Goal: Task Accomplishment & Management: Use online tool/utility

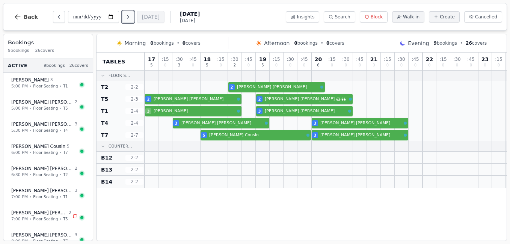
click at [130, 19] on icon "Next day" at bounding box center [128, 17] width 6 height 6
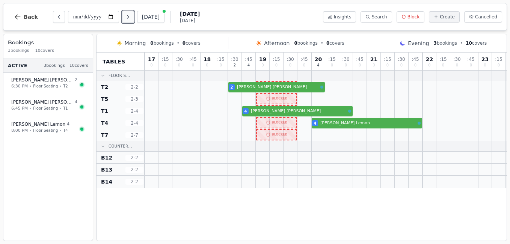
click at [130, 19] on icon "Next day" at bounding box center [128, 17] width 6 height 6
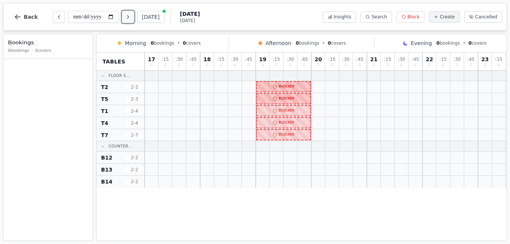
click at [130, 19] on icon "Next day" at bounding box center [128, 17] width 6 height 6
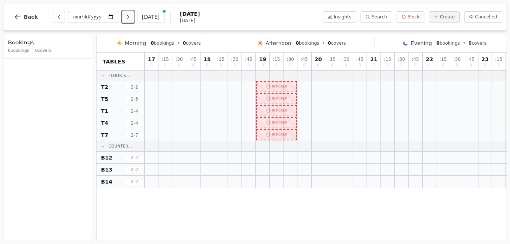
click at [130, 19] on icon "Next day" at bounding box center [128, 17] width 6 height 6
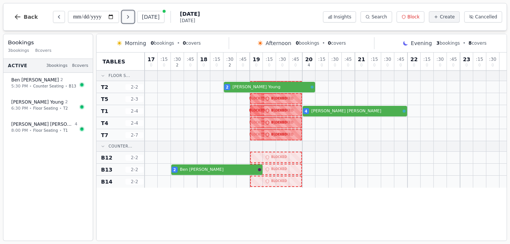
click at [130, 19] on icon "Next day" at bounding box center [128, 17] width 6 height 6
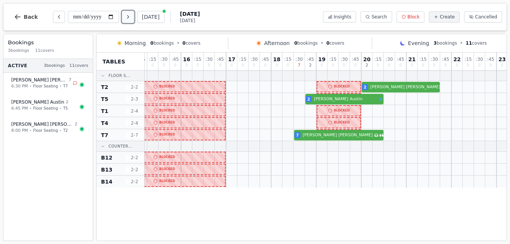
scroll to position [0, 160]
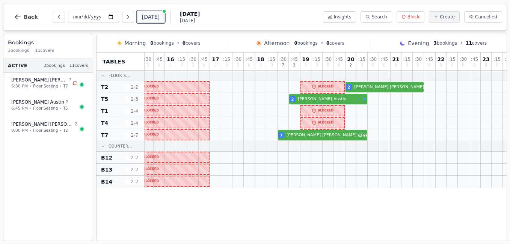
click at [158, 19] on button "[DATE]" at bounding box center [150, 17] width 27 height 12
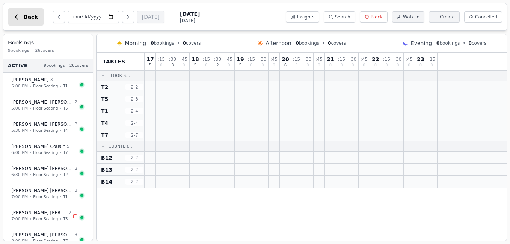
type input "**********"
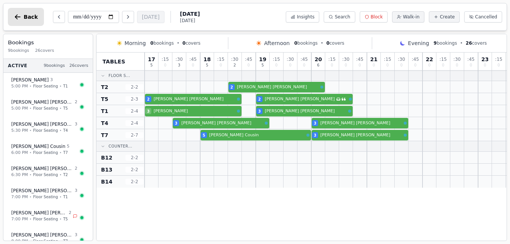
scroll to position [0, 0]
click at [23, 15] on button "Back" at bounding box center [26, 17] width 36 height 18
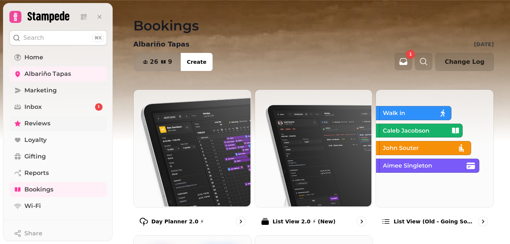
click at [41, 124] on span "Reviews" at bounding box center [37, 123] width 26 height 9
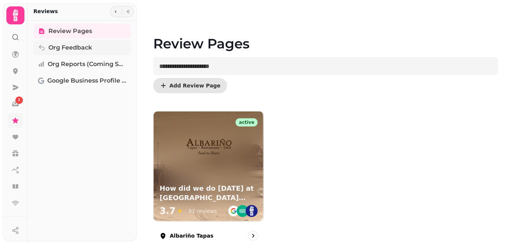
click at [82, 50] on span "Org Feedback" at bounding box center [70, 47] width 44 height 9
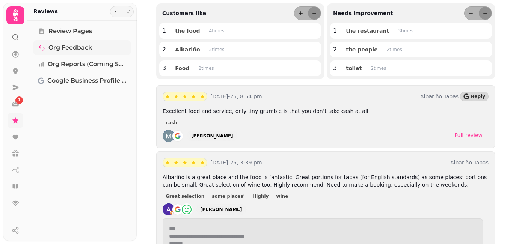
scroll to position [110, 0]
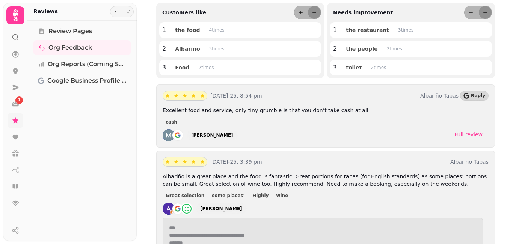
click at [18, 15] on icon at bounding box center [15, 15] width 15 height 15
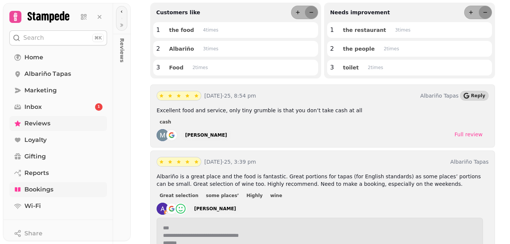
click at [39, 190] on span "Bookings" at bounding box center [38, 189] width 29 height 9
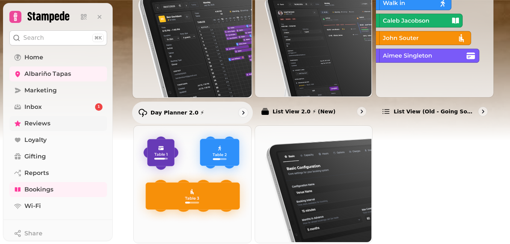
click at [173, 42] on img at bounding box center [192, 37] width 120 height 120
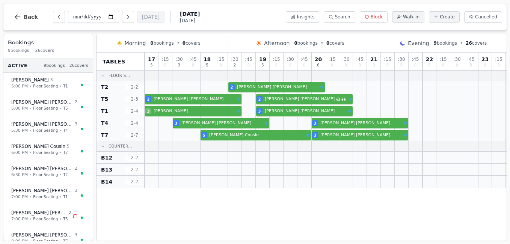
click at [265, 215] on div "Tables Floor S... T2 2 - 2 T5 2 - 3 T1 2 - 4 T4 2 - 4 T7 2 - 7 Counter... B12 2…" at bounding box center [301, 147] width 410 height 188
click at [23, 17] on button "Back" at bounding box center [26, 17] width 36 height 18
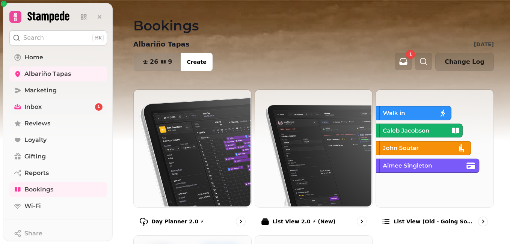
click at [41, 106] on span "Inbox" at bounding box center [32, 106] width 17 height 9
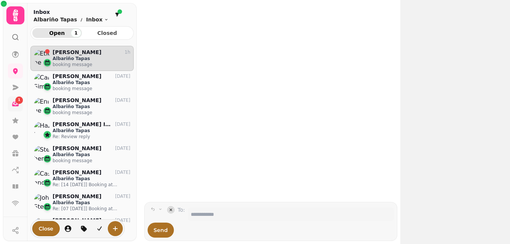
scroll to position [186, 98]
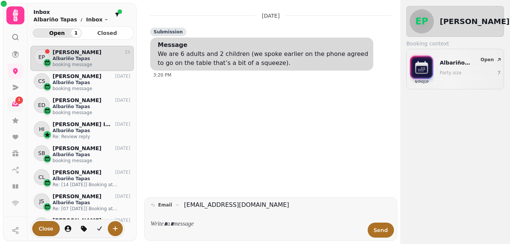
click at [70, 56] on p "Albariño Tapas" at bounding box center [92, 59] width 78 height 6
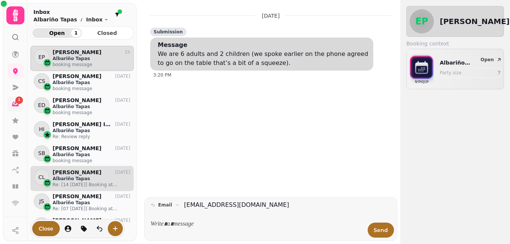
click at [60, 172] on p "[PERSON_NAME]" at bounding box center [77, 172] width 49 height 6
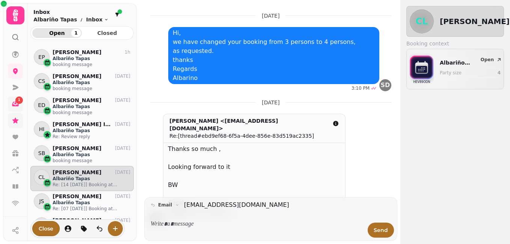
click at [17, 124] on link at bounding box center [15, 120] width 15 height 15
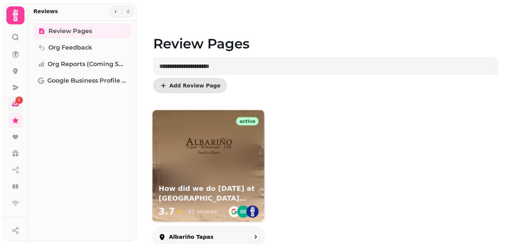
click at [169, 178] on div "active How did we do [DATE] at [GEOGRAPHIC_DATA] tapas? 3.7 ★ 82 reviews" at bounding box center [208, 166] width 112 height 112
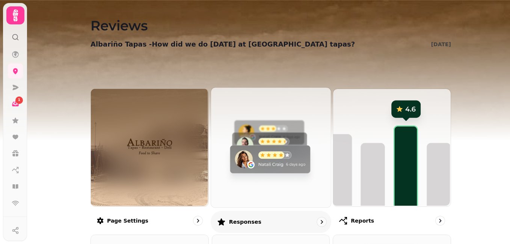
click at [241, 173] on img at bounding box center [270, 147] width 120 height 120
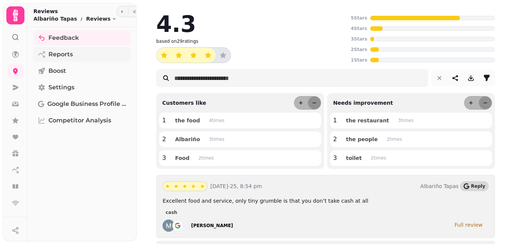
click at [64, 56] on span "Reports" at bounding box center [60, 54] width 24 height 9
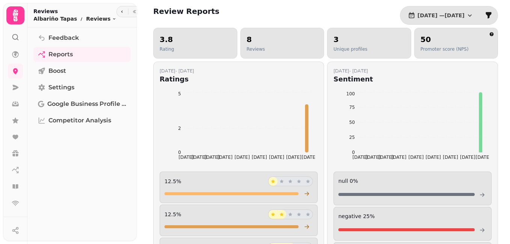
click at [468, 15] on icon "button" at bounding box center [470, 15] width 4 height 2
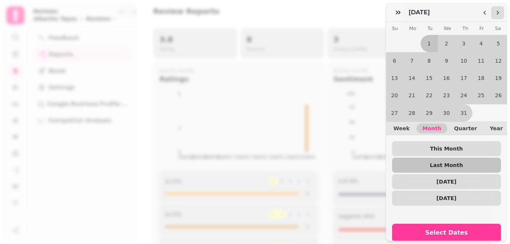
click at [497, 15] on icon "Go to the Next Month" at bounding box center [497, 13] width 6 height 6
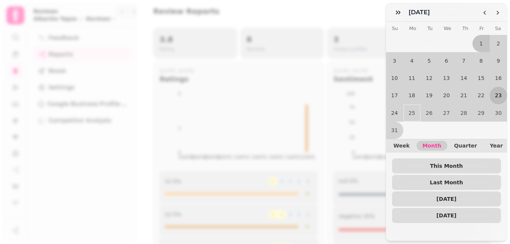
click at [493, 92] on button "23" at bounding box center [497, 95] width 17 height 17
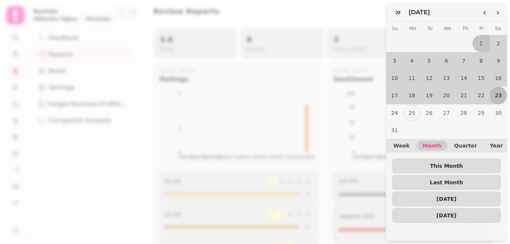
click at [493, 92] on button "23" at bounding box center [497, 95] width 17 height 17
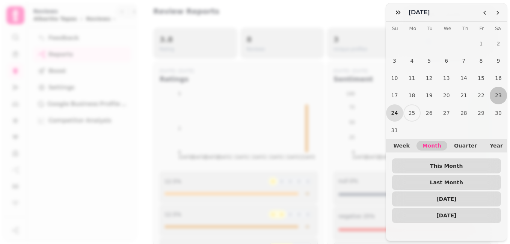
click at [392, 110] on button "24" at bounding box center [394, 112] width 17 height 17
click at [393, 109] on button "24" at bounding box center [394, 112] width 17 height 17
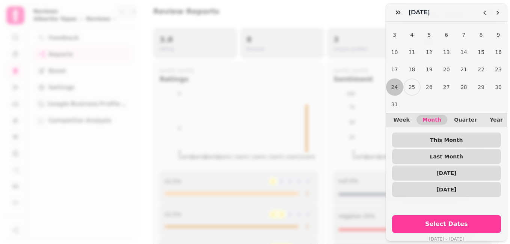
scroll to position [33, 0]
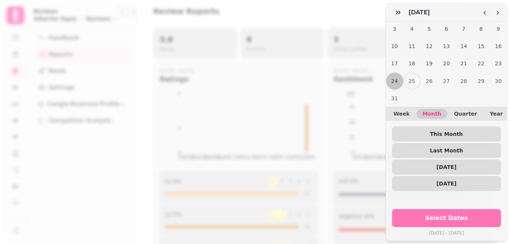
click at [441, 209] on button "Select Dates" at bounding box center [446, 218] width 109 height 18
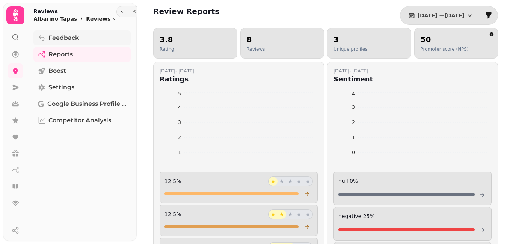
click at [57, 36] on span "Feedback" at bounding box center [63, 37] width 30 height 9
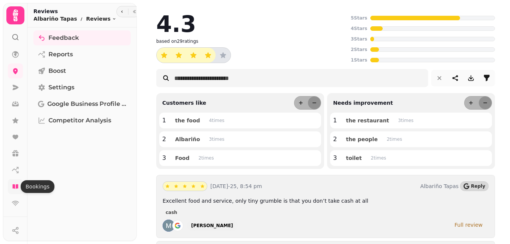
click at [13, 188] on icon at bounding box center [15, 186] width 6 height 5
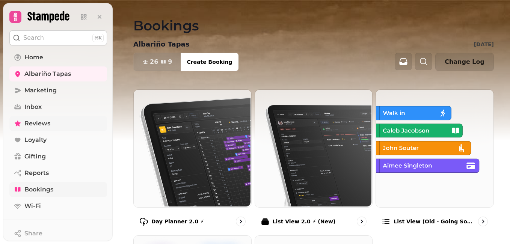
click at [26, 125] on span "Reviews" at bounding box center [37, 123] width 26 height 9
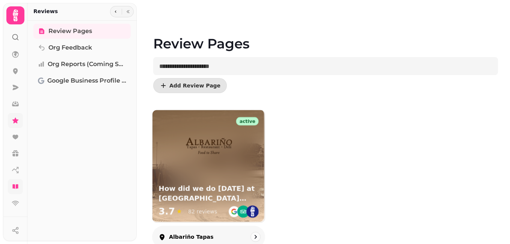
click at [193, 163] on img at bounding box center [208, 146] width 49 height 49
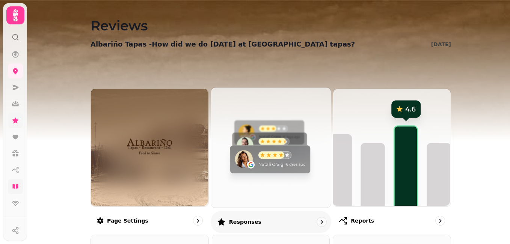
click at [247, 169] on img at bounding box center [270, 147] width 120 height 120
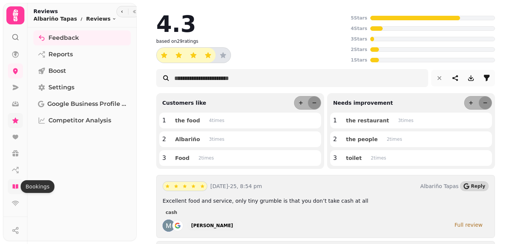
click at [16, 187] on icon at bounding box center [15, 186] width 6 height 5
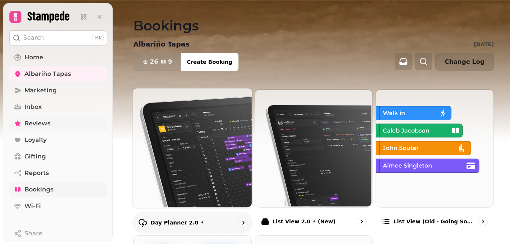
click at [163, 167] on img at bounding box center [192, 147] width 120 height 120
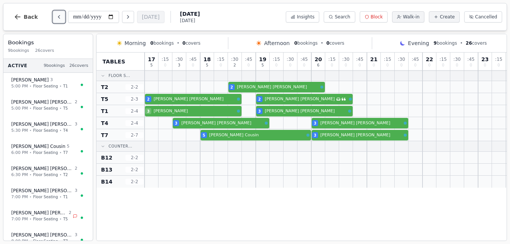
click at [56, 18] on icon "Previous day" at bounding box center [59, 17] width 6 height 6
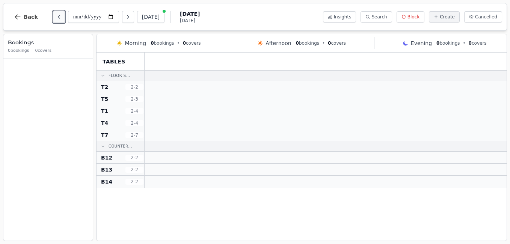
click at [56, 18] on icon "Previous day" at bounding box center [59, 17] width 6 height 6
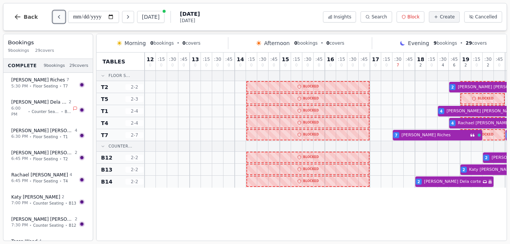
click at [56, 18] on icon "Previous day" at bounding box center [59, 17] width 6 height 6
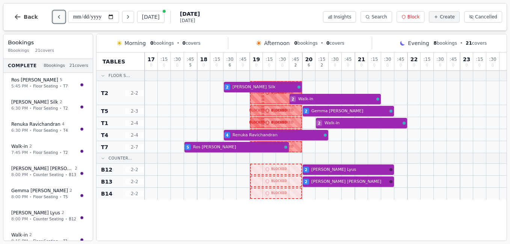
click at [56, 18] on icon "Previous day" at bounding box center [59, 17] width 6 height 6
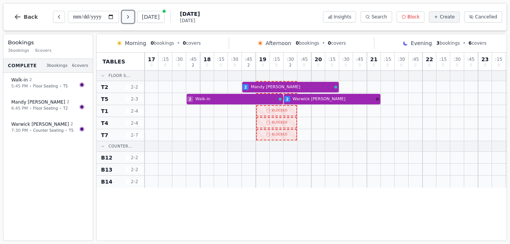
click at [134, 18] on button "Next day" at bounding box center [128, 17] width 12 height 12
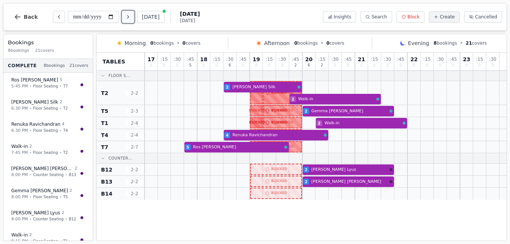
click at [134, 18] on button "Next day" at bounding box center [128, 17] width 12 height 12
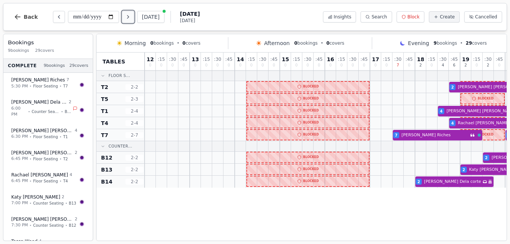
click at [134, 18] on button "Next day" at bounding box center [128, 17] width 12 height 12
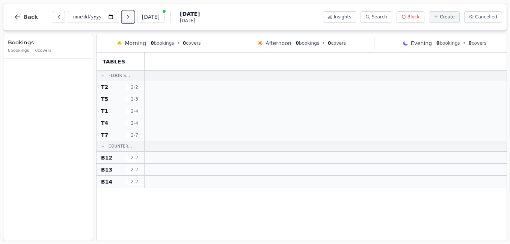
click at [134, 18] on button "Next day" at bounding box center [128, 17] width 12 height 12
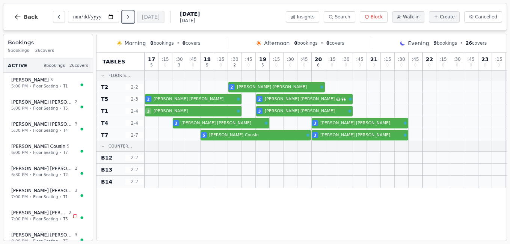
click at [134, 18] on button "Next day" at bounding box center [128, 17] width 12 height 12
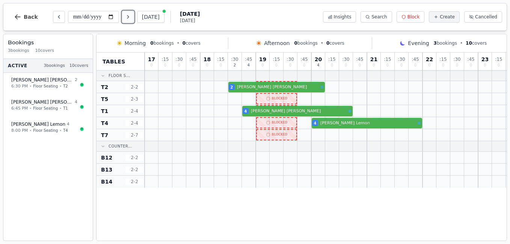
click at [125, 15] on button "Next day" at bounding box center [128, 17] width 12 height 12
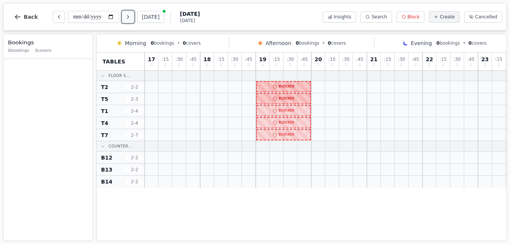
click at [125, 15] on button "Next day" at bounding box center [128, 17] width 12 height 12
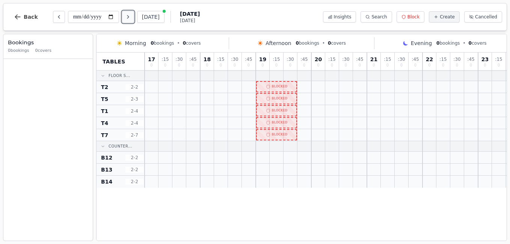
click at [125, 15] on button "Next day" at bounding box center [128, 17] width 12 height 12
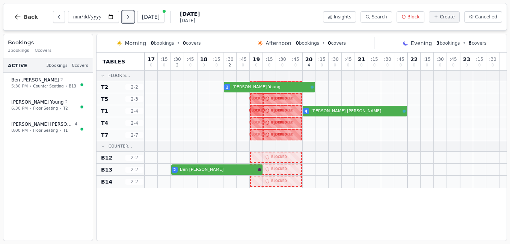
click at [125, 15] on button "Next day" at bounding box center [128, 17] width 12 height 12
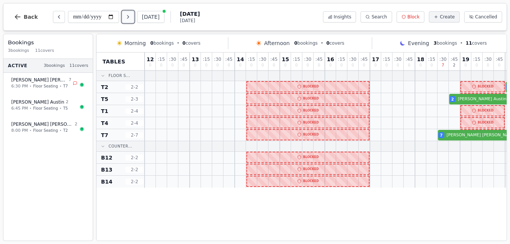
click at [125, 15] on button "Next day" at bounding box center [128, 17] width 12 height 12
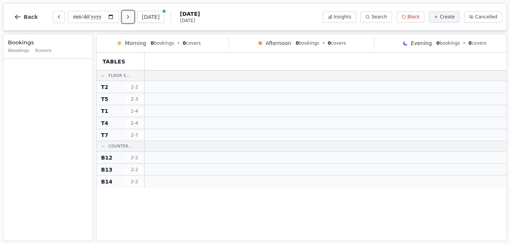
click at [125, 15] on button "Next day" at bounding box center [128, 17] width 12 height 12
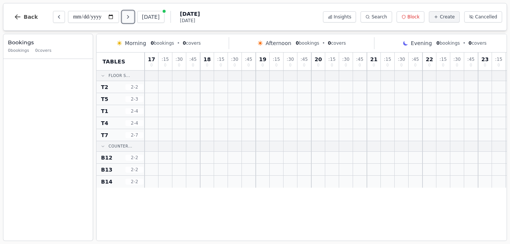
click at [125, 15] on button "Next day" at bounding box center [128, 17] width 12 height 12
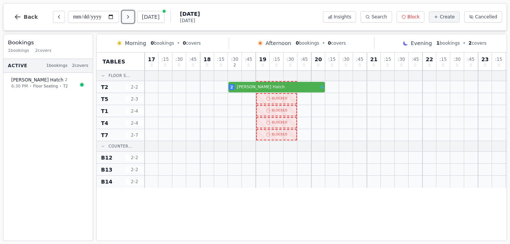
click at [125, 15] on button "Next day" at bounding box center [128, 17] width 12 height 12
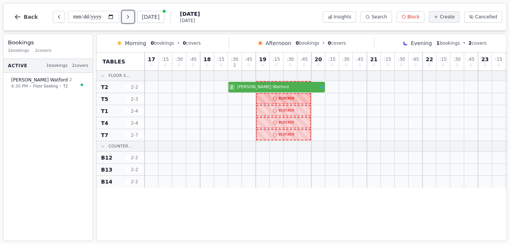
click at [125, 15] on button "Next day" at bounding box center [128, 17] width 12 height 12
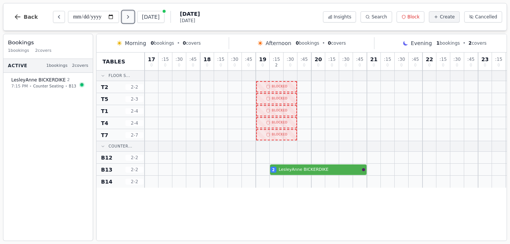
click at [125, 15] on button "Next day" at bounding box center [128, 17] width 12 height 12
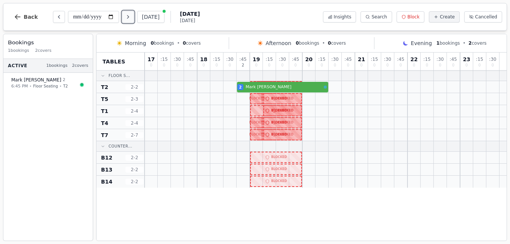
click at [125, 15] on button "Next day" at bounding box center [128, 17] width 12 height 12
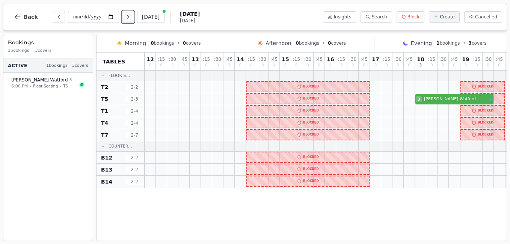
click at [125, 15] on button "Next day" at bounding box center [128, 17] width 12 height 12
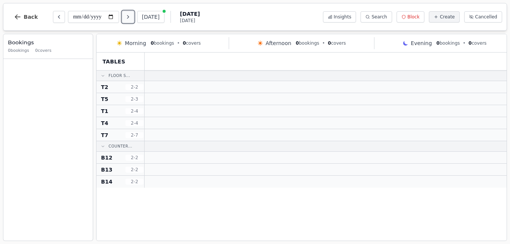
click at [125, 15] on button "Next day" at bounding box center [128, 17] width 12 height 12
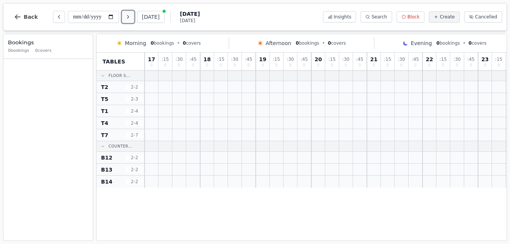
click at [125, 15] on button "Next day" at bounding box center [128, 17] width 12 height 12
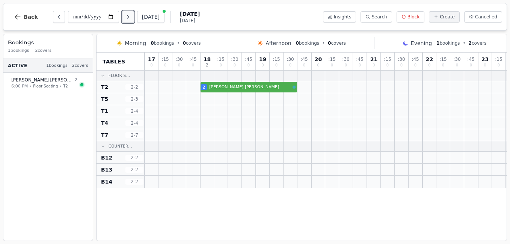
click at [125, 15] on button "Next day" at bounding box center [128, 17] width 12 height 12
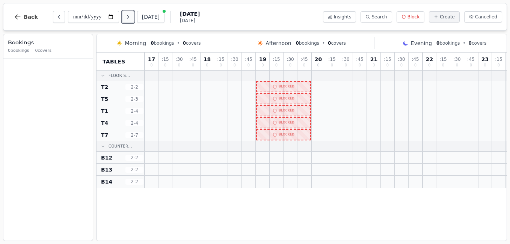
click at [125, 15] on button "Next day" at bounding box center [128, 17] width 12 height 12
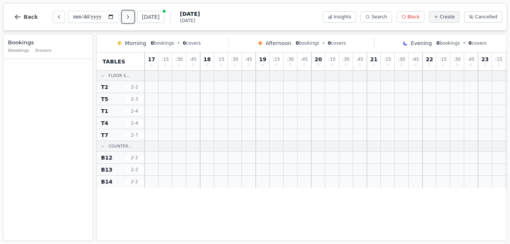
click at [125, 15] on button "Next day" at bounding box center [128, 17] width 12 height 12
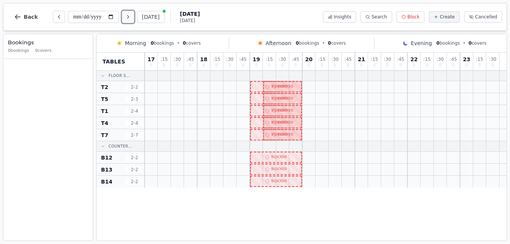
click at [125, 15] on button "Next day" at bounding box center [128, 17] width 12 height 12
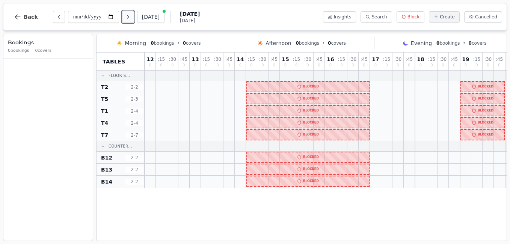
click at [125, 15] on button "Next day" at bounding box center [128, 17] width 12 height 12
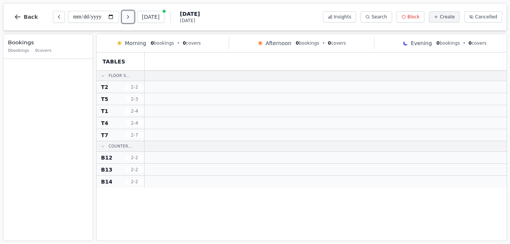
click at [125, 15] on button "Next day" at bounding box center [128, 17] width 12 height 12
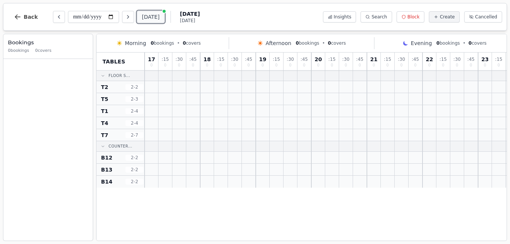
click at [143, 16] on button "[DATE]" at bounding box center [150, 17] width 27 height 12
type input "**********"
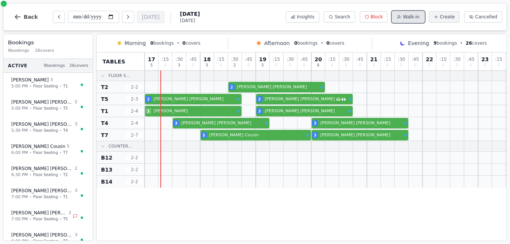
click at [419, 19] on span "Walk-in" at bounding box center [411, 17] width 17 height 6
select select "*"
select select "****"
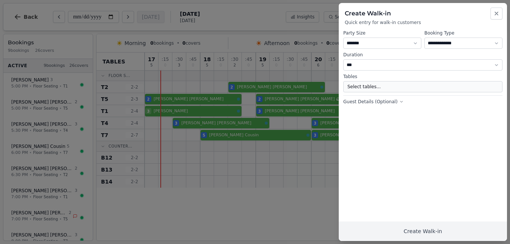
click at [384, 89] on button "Select tables..." at bounding box center [422, 86] width 159 height 11
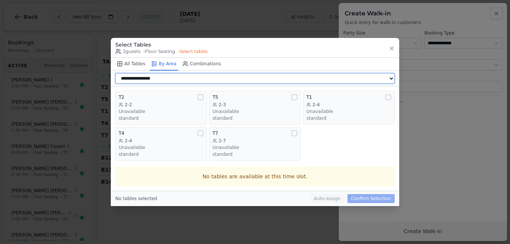
click at [389, 80] on select "**********" at bounding box center [254, 78] width 279 height 11
select select "**********"
click at [115, 84] on select "**********" at bounding box center [254, 78] width 279 height 11
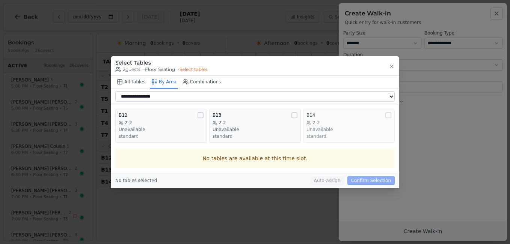
click at [332, 126] on div "2-2" at bounding box center [348, 123] width 85 height 6
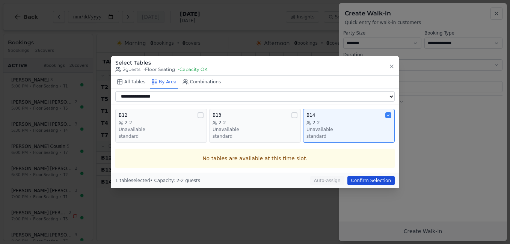
click at [367, 185] on button "Confirm Selection" at bounding box center [370, 180] width 47 height 9
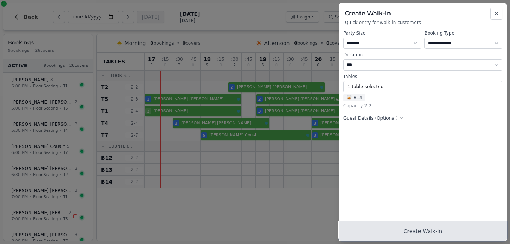
click at [404, 232] on button "Create Walk-in" at bounding box center [423, 231] width 168 height 20
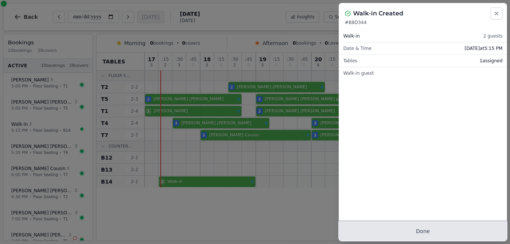
click at [426, 230] on button "Done" at bounding box center [423, 231] width 168 height 20
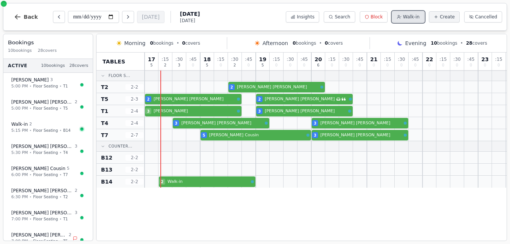
click at [416, 16] on span "Walk-in" at bounding box center [411, 17] width 17 height 6
select select "*"
select select "****"
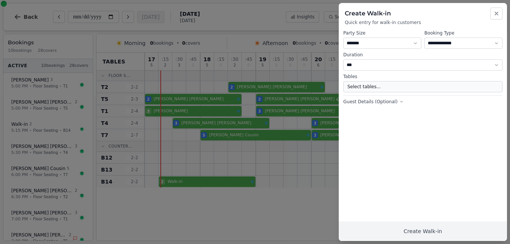
click at [381, 84] on button "Select tables..." at bounding box center [422, 86] width 159 height 11
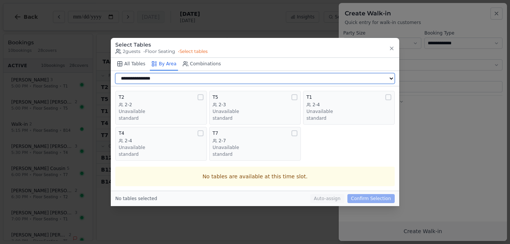
click at [385, 80] on select "**********" at bounding box center [254, 78] width 279 height 11
select select "**********"
click at [115, 84] on select "**********" at bounding box center [254, 78] width 279 height 11
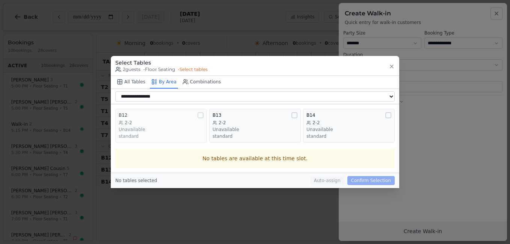
click at [174, 131] on div "Unavailable" at bounding box center [161, 129] width 85 height 6
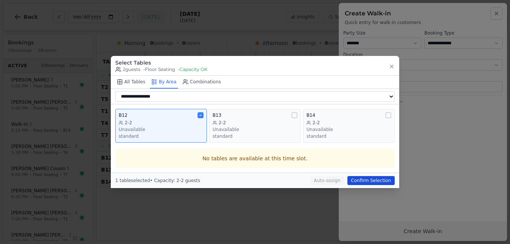
click at [364, 178] on button "Confirm Selection" at bounding box center [370, 180] width 47 height 9
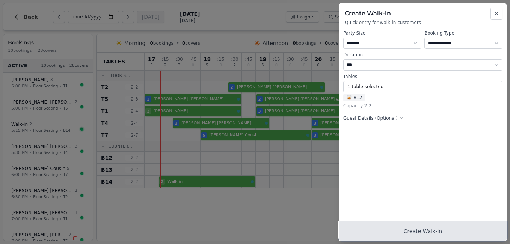
click at [427, 229] on button "Create Walk-in" at bounding box center [423, 231] width 168 height 20
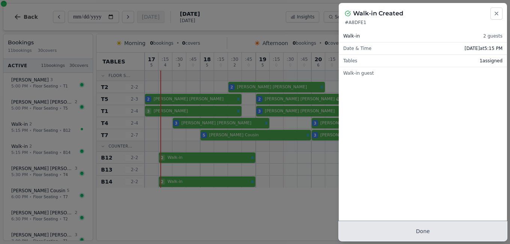
click at [424, 235] on button "Done" at bounding box center [423, 231] width 168 height 20
